Goal: Find specific page/section: Find specific page/section

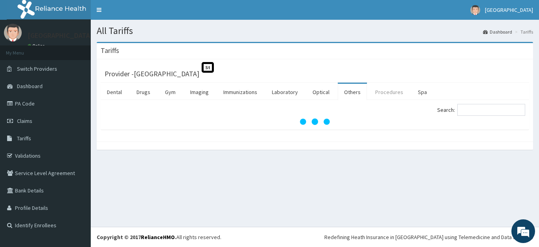
click at [380, 93] on link "Procedures" at bounding box center [389, 92] width 41 height 17
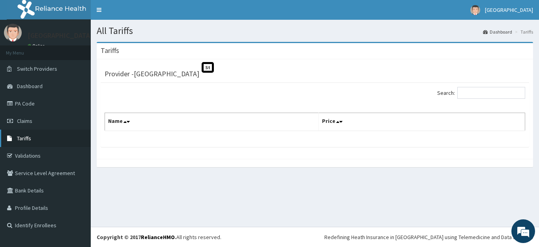
click at [26, 139] on span "Tariffs" at bounding box center [24, 138] width 14 height 7
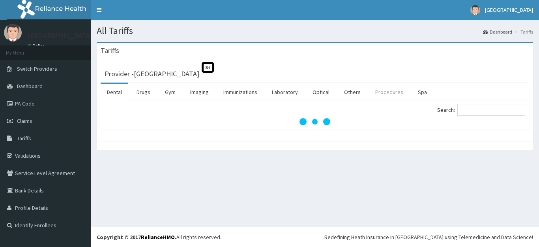
click at [393, 92] on link "Procedures" at bounding box center [389, 92] width 41 height 17
click at [489, 112] on input "Search:" at bounding box center [492, 110] width 68 height 12
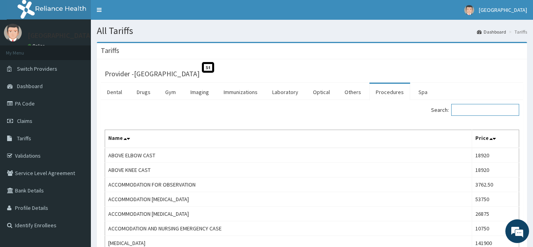
click at [469, 112] on input "Search:" at bounding box center [485, 110] width 68 height 12
click at [469, 111] on input "Search:" at bounding box center [485, 110] width 68 height 12
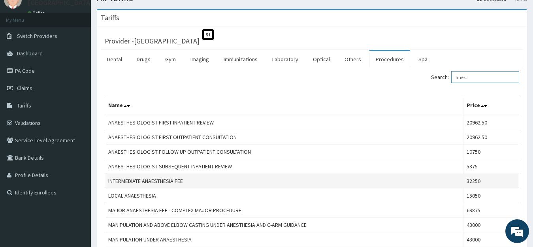
scroll to position [79, 0]
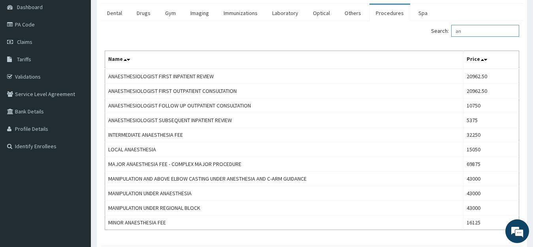
type input "a"
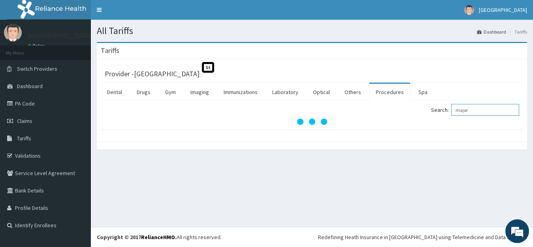
scroll to position [0, 0]
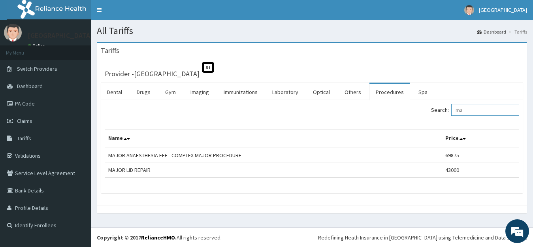
type input "m"
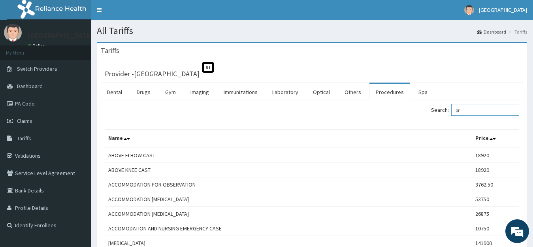
type input "p"
